Goal: Find specific page/section: Find specific page/section

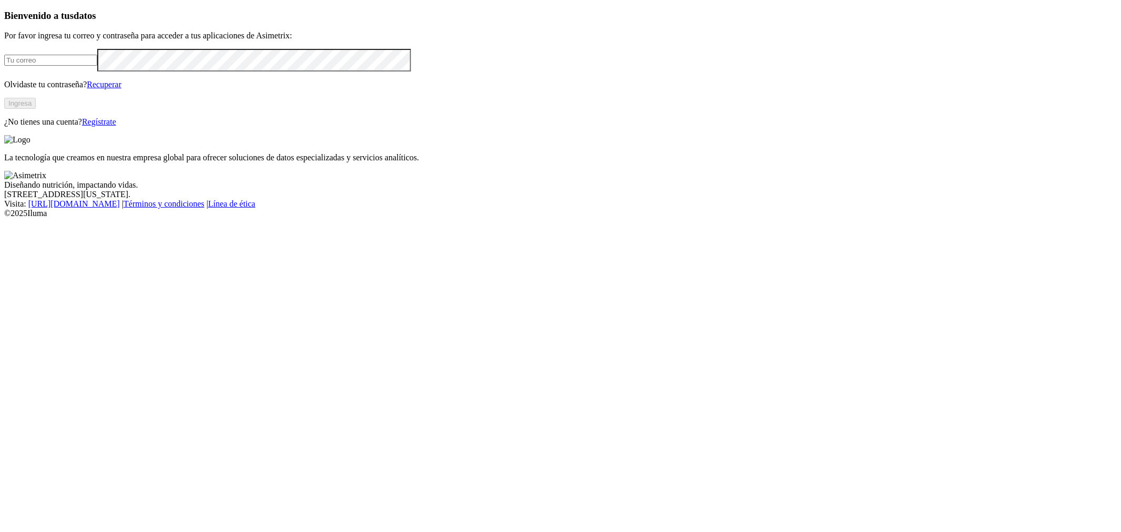
click at [97, 66] on input "email" at bounding box center [50, 60] width 93 height 11
type input "[PERSON_NAME][EMAIL_ADDRESS][PERSON_NAME][DOMAIN_NAME]"
click at [36, 109] on button "Ingresa" at bounding box center [20, 103] width 32 height 11
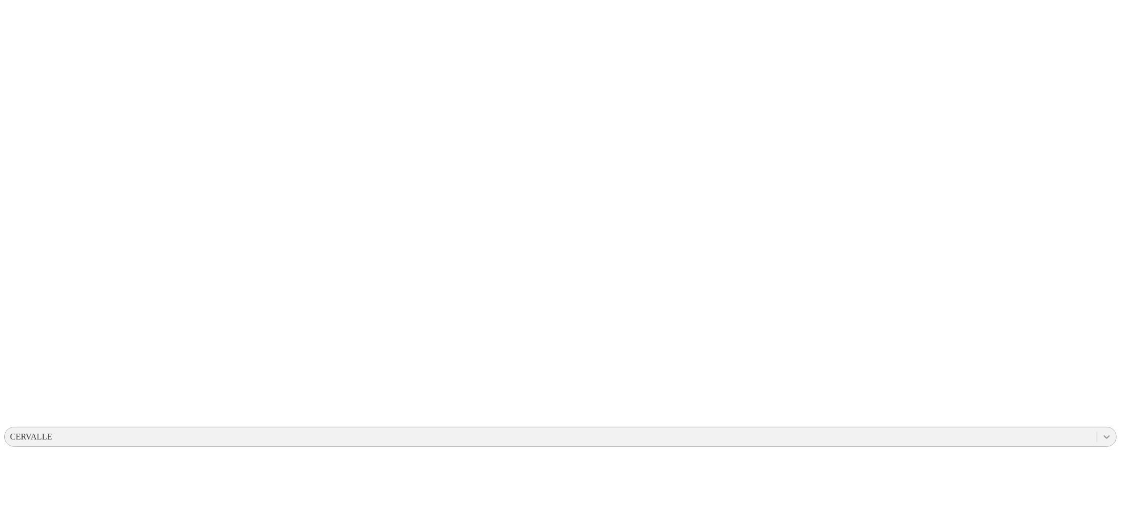
click at [1102, 432] on icon at bounding box center [1107, 437] width 11 height 11
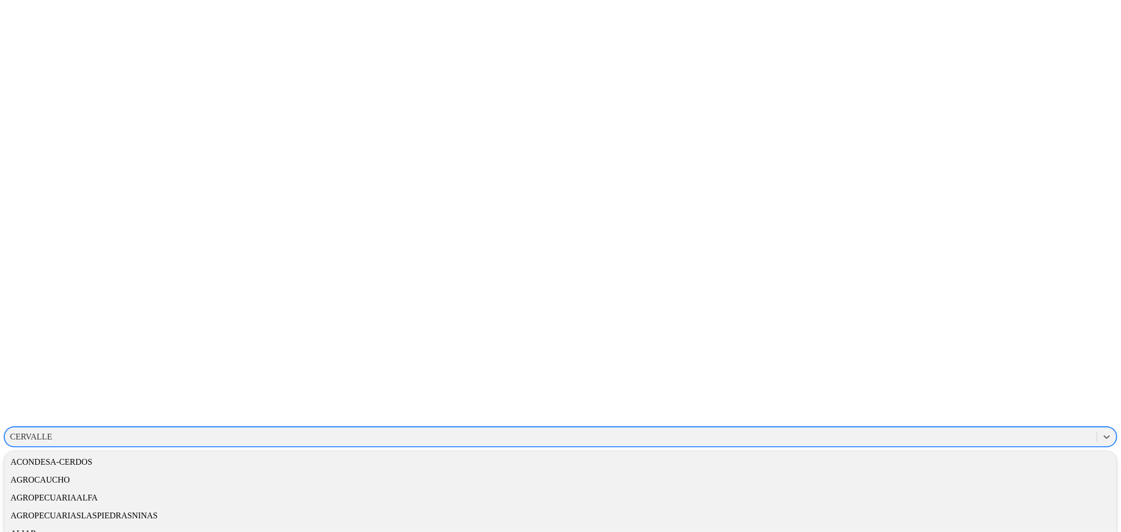
click at [988, 525] on div "ALIAR" at bounding box center [560, 534] width 1113 height 18
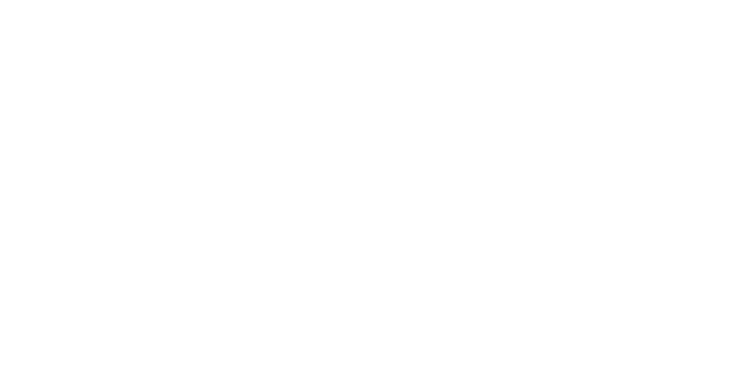
type input "cas"
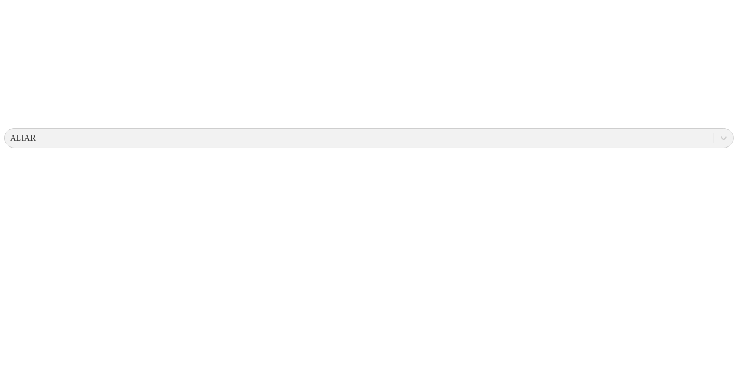
scroll to position [350, 0]
